Goal: Transaction & Acquisition: Book appointment/travel/reservation

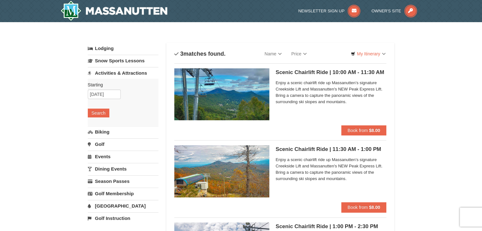
click at [103, 73] on link "Activities & Attractions" at bounding box center [123, 73] width 71 height 12
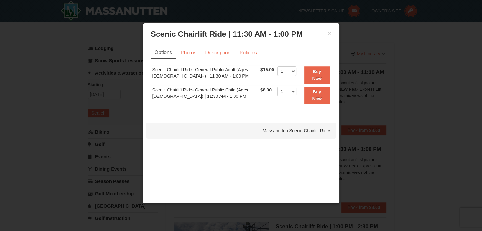
click at [366, 40] on div at bounding box center [241, 115] width 482 height 231
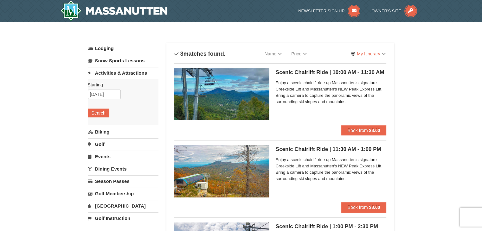
click at [110, 69] on link "Activities & Attractions" at bounding box center [123, 73] width 71 height 12
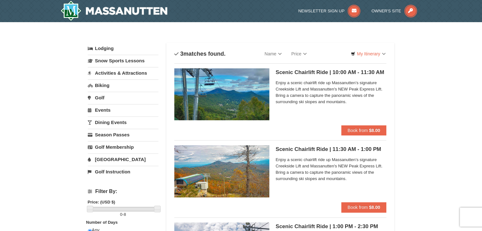
click at [110, 72] on link "Activities & Attractions" at bounding box center [123, 73] width 71 height 12
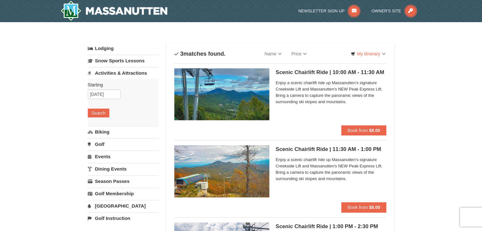
click at [110, 72] on link "Activities & Attractions" at bounding box center [123, 73] width 71 height 12
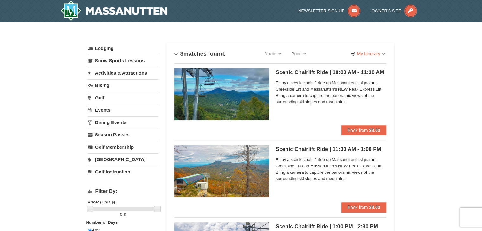
click at [323, 83] on span "Enjoy a scenic chairlift ride up Massanutten’s signature Creekside Lift and Mas…" at bounding box center [331, 92] width 111 height 25
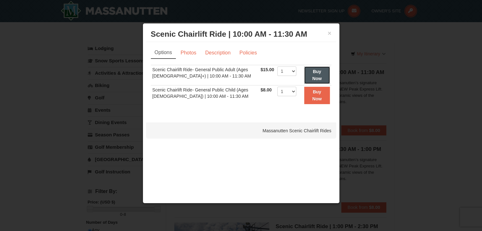
click at [319, 71] on strong "Buy Now" at bounding box center [317, 75] width 10 height 12
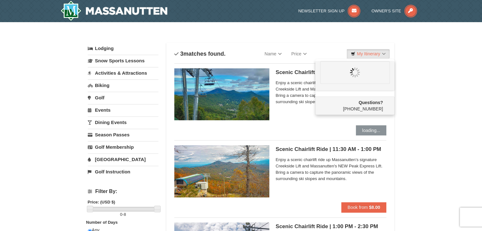
click at [357, 75] on img at bounding box center [355, 72] width 10 height 10
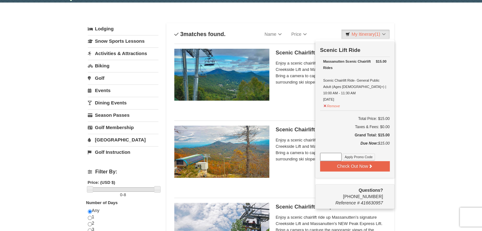
scroll to position [34, 0]
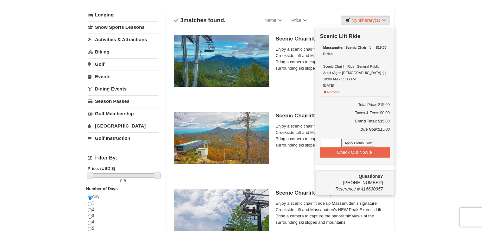
click at [331, 139] on input at bounding box center [331, 143] width 22 height 8
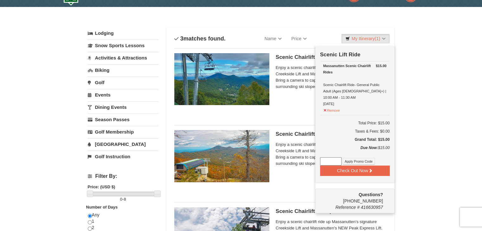
scroll to position [0, 0]
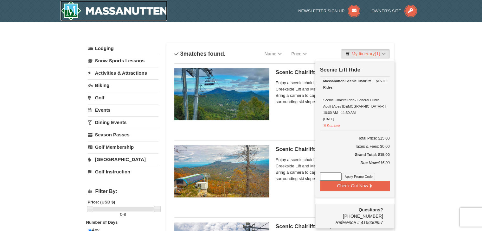
click at [109, 11] on img at bounding box center [113, 11] width 107 height 20
